Goal: Task Accomplishment & Management: Complete application form

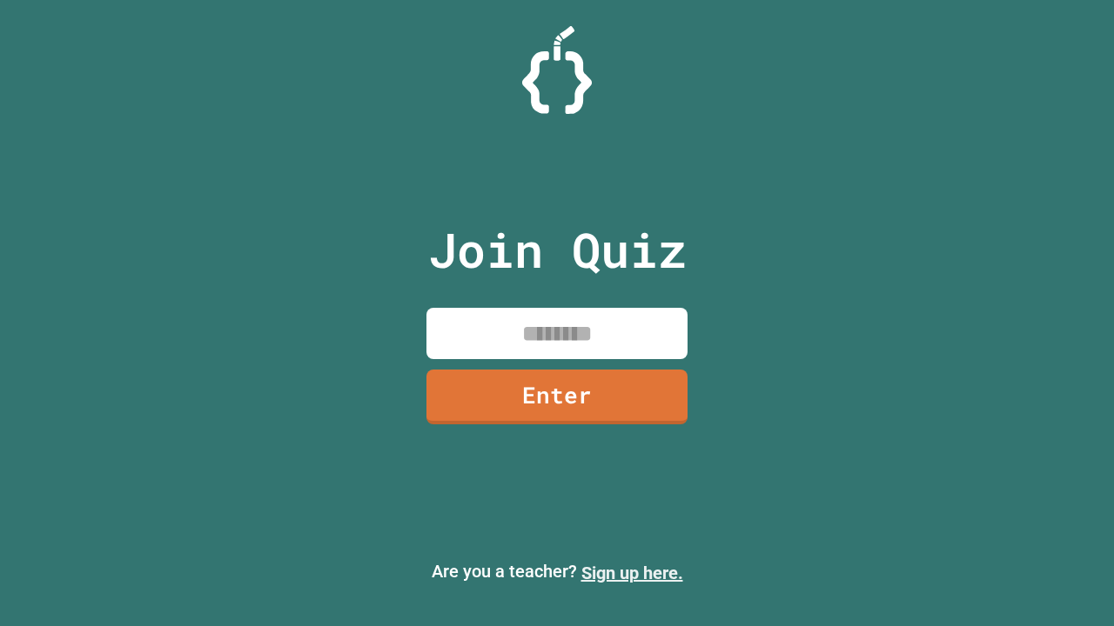
click at [632, 573] on link "Sign up here." at bounding box center [632, 573] width 102 height 21
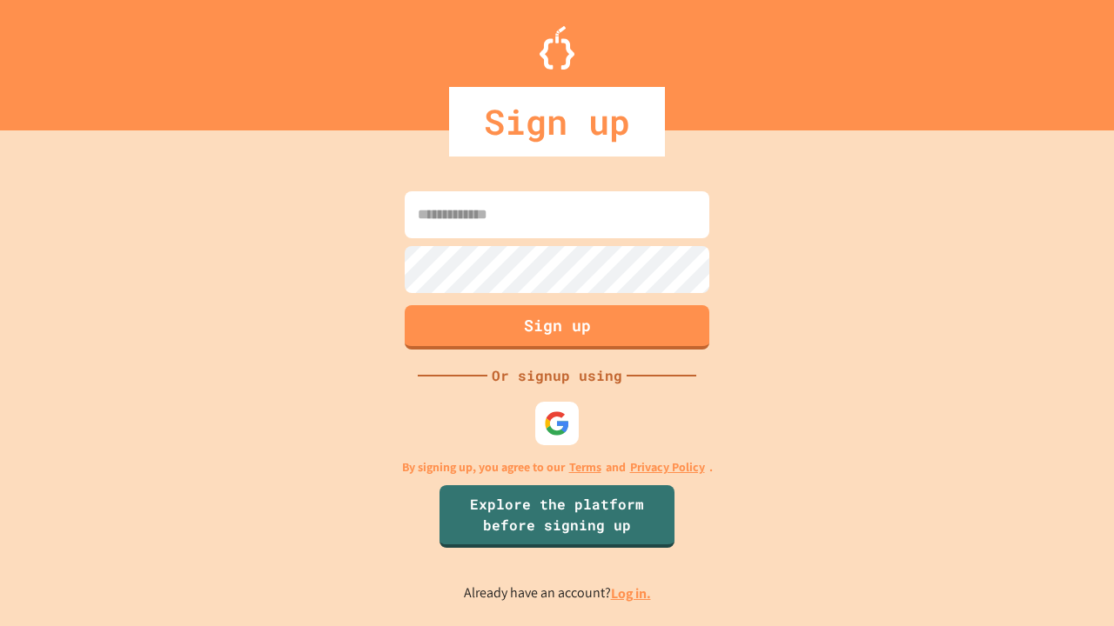
click at [632, 593] on link "Log in." at bounding box center [631, 594] width 40 height 18
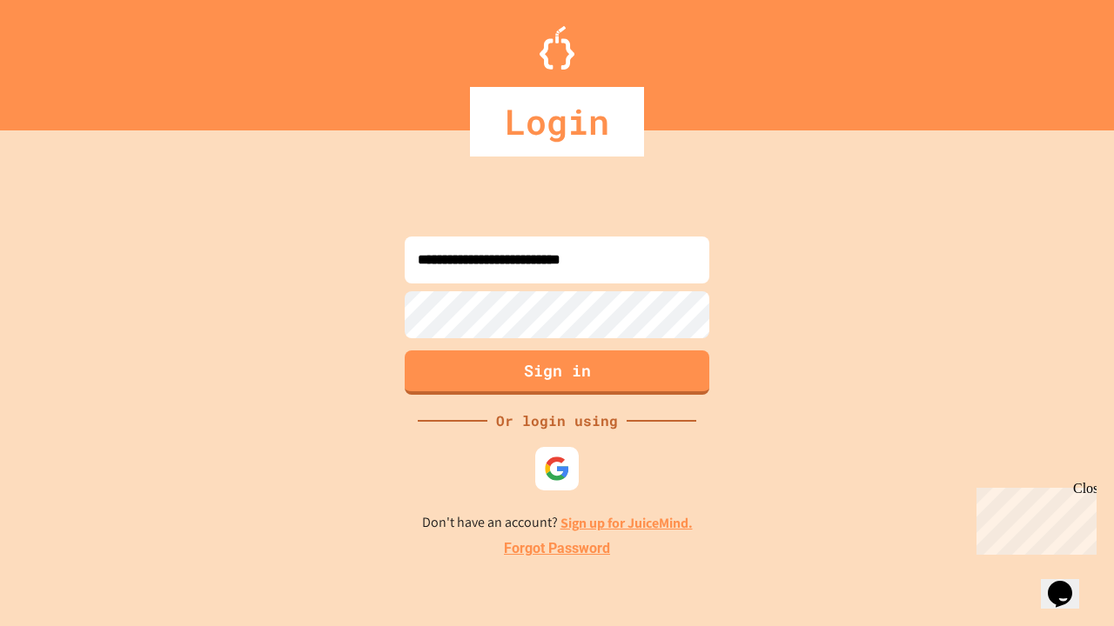
type input "**********"
